Goal: Task Accomplishment & Management: Use online tool/utility

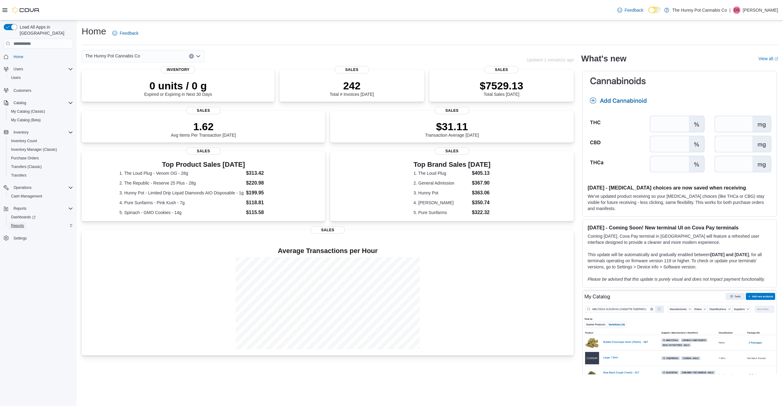
click at [24, 222] on link "Reports" at bounding box center [18, 225] width 18 height 7
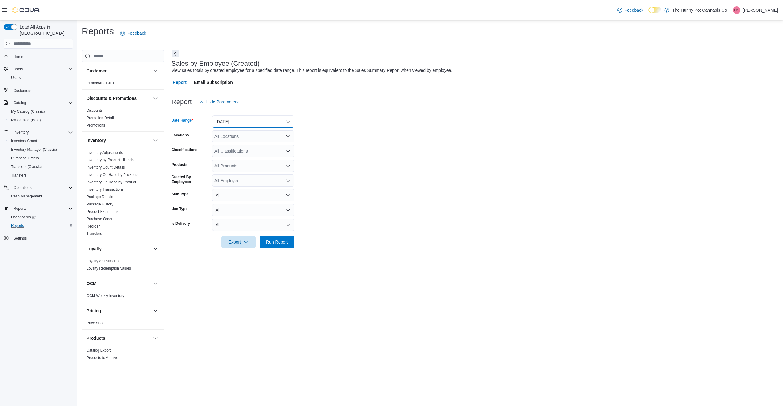
click at [254, 118] on button "Yesterday" at bounding box center [253, 121] width 82 height 12
click at [240, 143] on span "Today" at bounding box center [257, 145] width 70 height 7
click at [279, 243] on span "Run Report" at bounding box center [277, 241] width 22 height 6
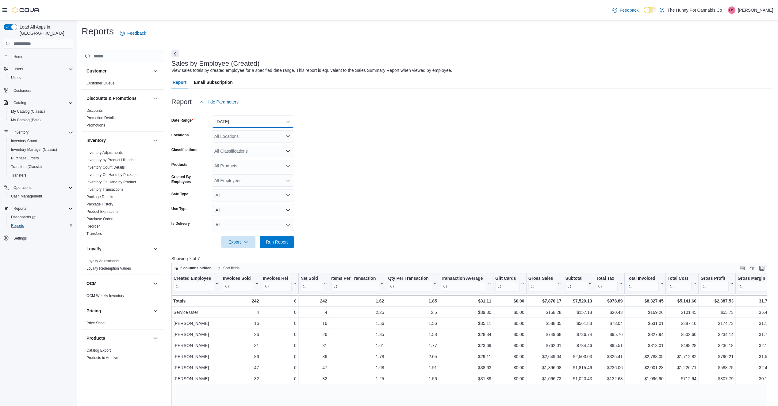
click at [233, 122] on button "Today" at bounding box center [253, 121] width 82 height 12
click at [240, 133] on span "Custom Date" at bounding box center [257, 133] width 70 height 7
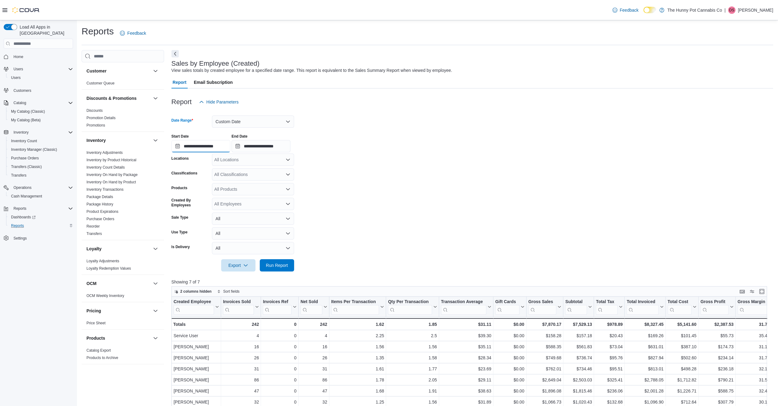
click at [224, 145] on input "**********" at bounding box center [200, 146] width 59 height 12
click at [193, 180] on div "1" at bounding box center [190, 182] width 11 height 11
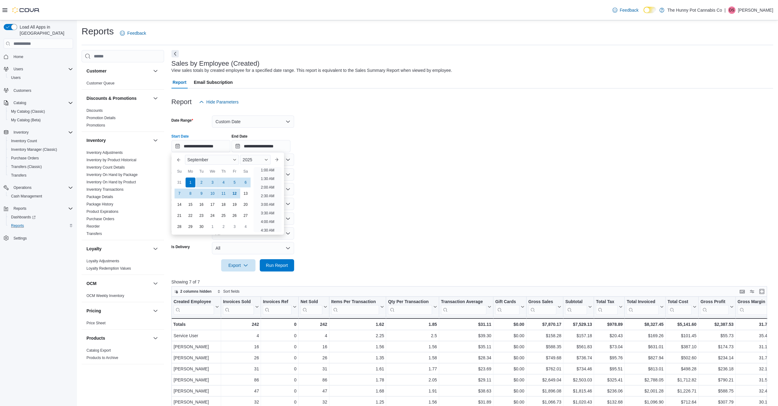
scroll to position [1, 0]
click at [239, 194] on div "12" at bounding box center [234, 193] width 11 height 11
click at [280, 265] on span "Run Report" at bounding box center [277, 265] width 22 height 6
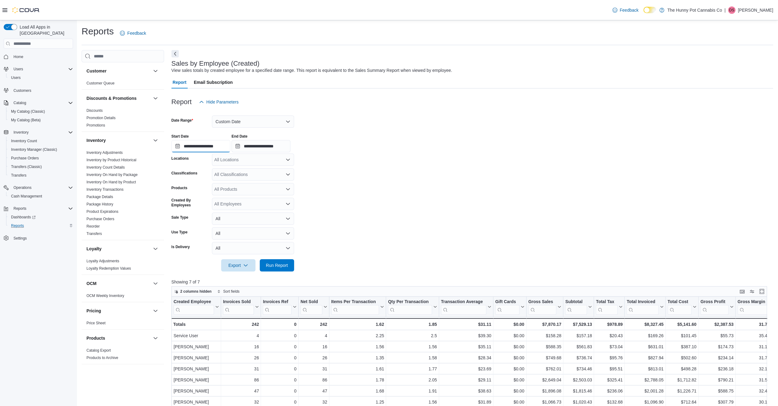
click at [216, 147] on input "**********" at bounding box center [200, 146] width 59 height 12
click at [201, 181] on div "2" at bounding box center [201, 182] width 11 height 11
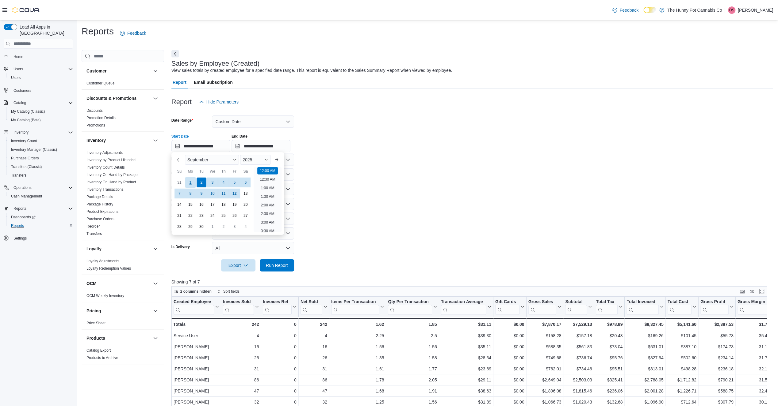
click at [187, 185] on div "1" at bounding box center [190, 182] width 11 height 11
type input "**********"
click at [190, 183] on div "1" at bounding box center [190, 182] width 11 height 11
click at [281, 270] on span "Run Report" at bounding box center [276, 265] width 27 height 12
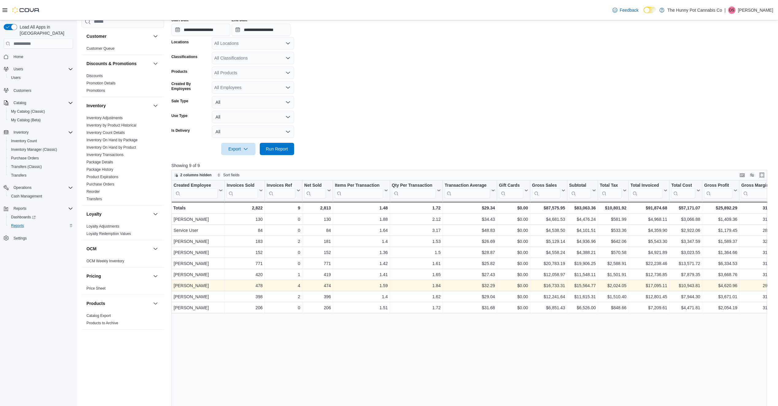
scroll to position [163, 0]
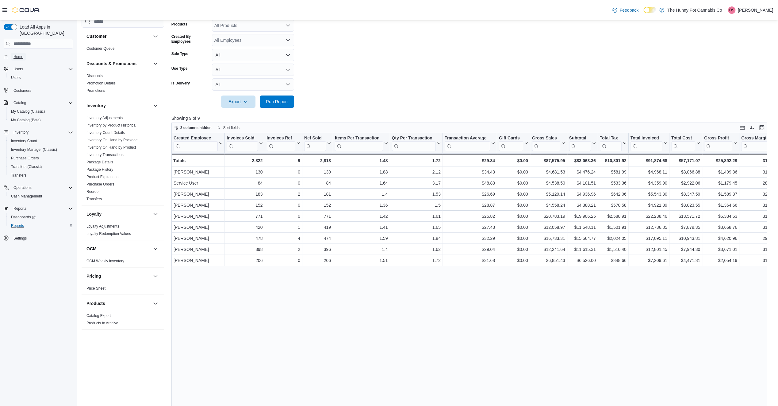
click at [21, 53] on span "Home" at bounding box center [18, 56] width 10 height 7
